Goal: Task Accomplishment & Management: Use online tool/utility

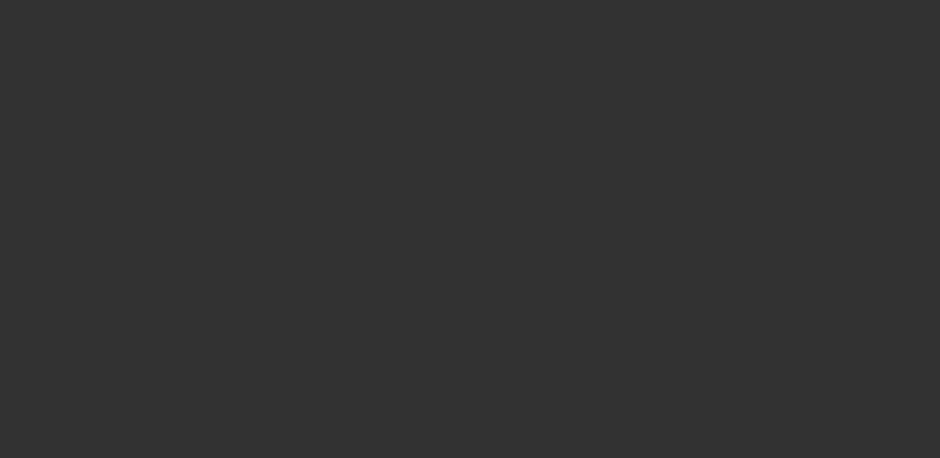
select select "0"
select select "2"
select select "0.1"
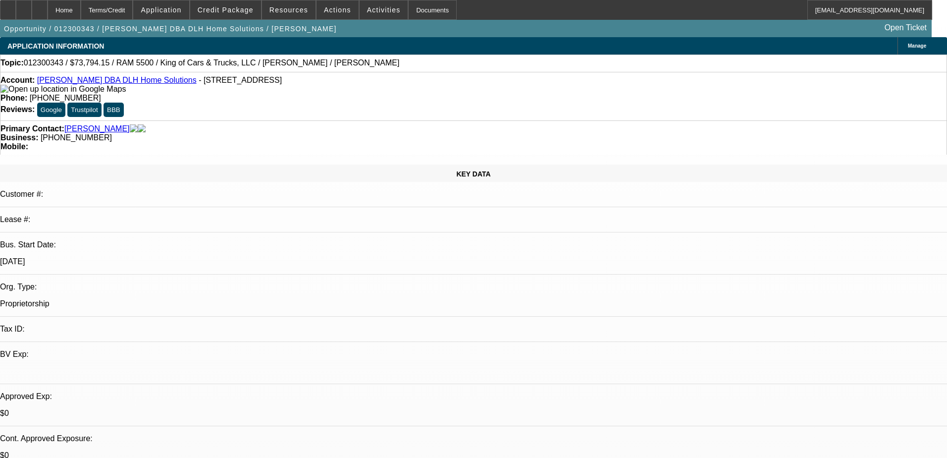
select select "0.15"
select select "2"
select select "0"
select select "6"
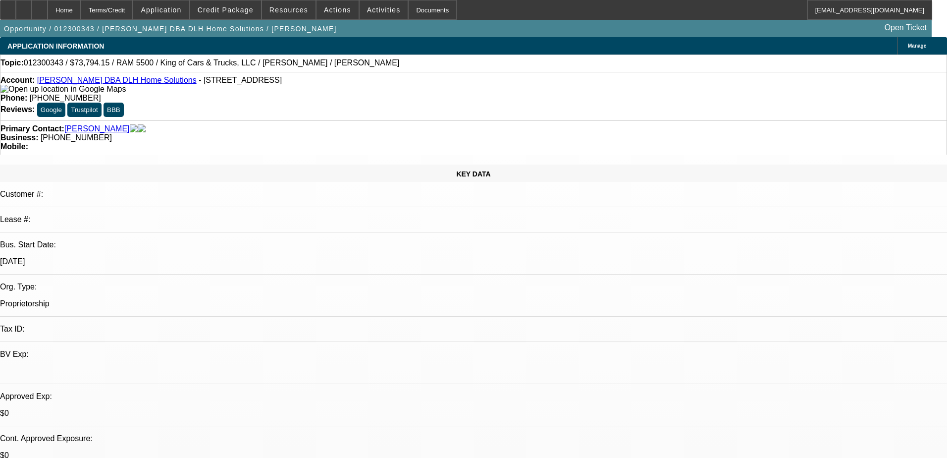
select select "0.15"
select select "2"
select select "0"
select select "6"
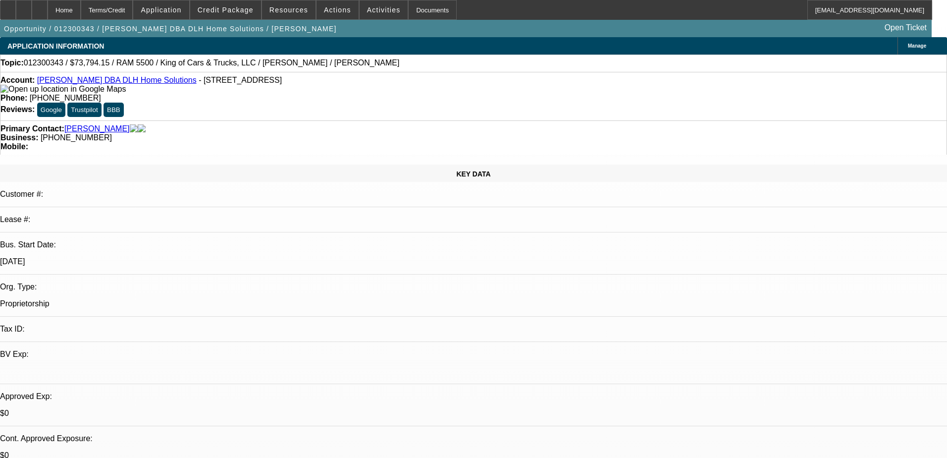
select select "0.15"
select select "2"
select select "0"
select select "6"
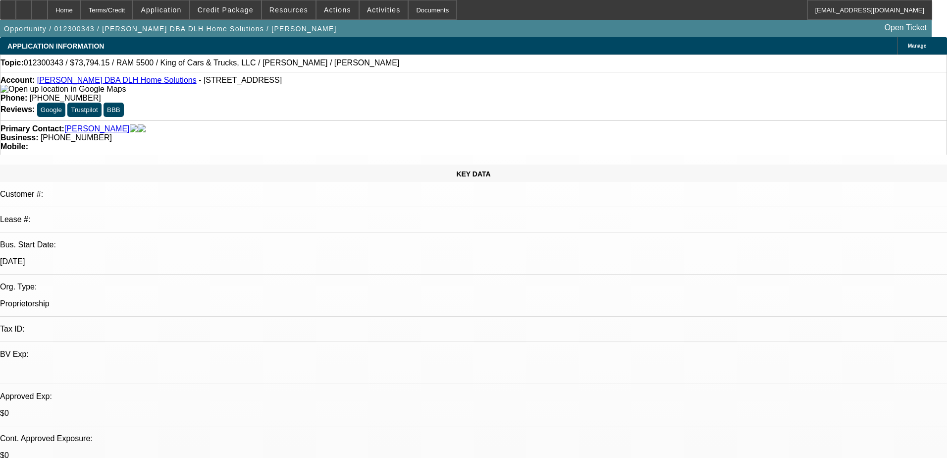
select select "0.15"
select select "2"
select select "0"
select select "6"
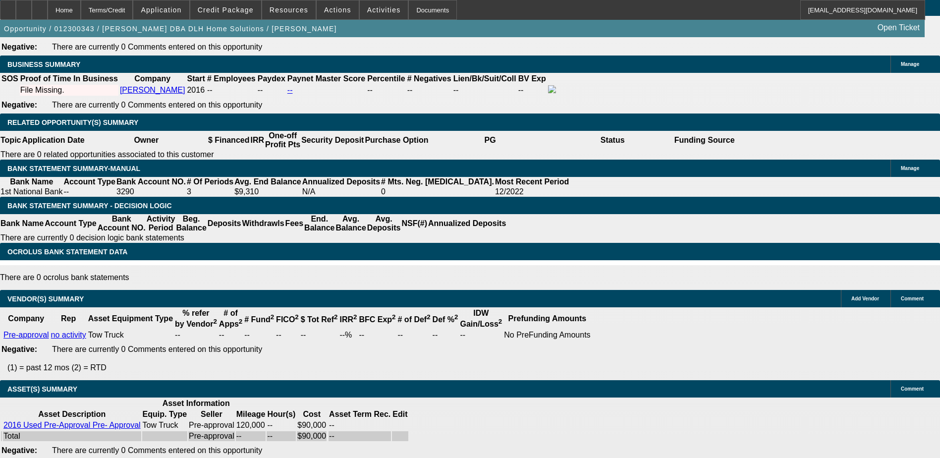
scroll to position [1553, 0]
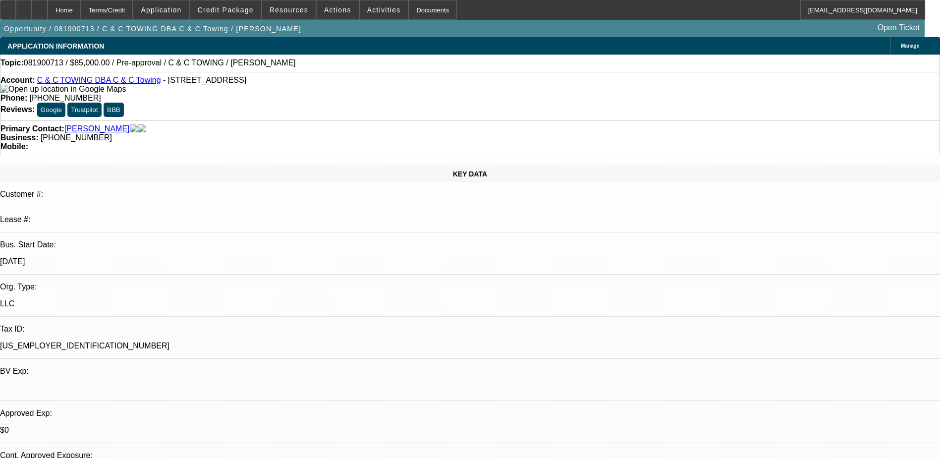
select select "0"
select select "2"
select select "0.1"
